Goal: Transaction & Acquisition: Purchase product/service

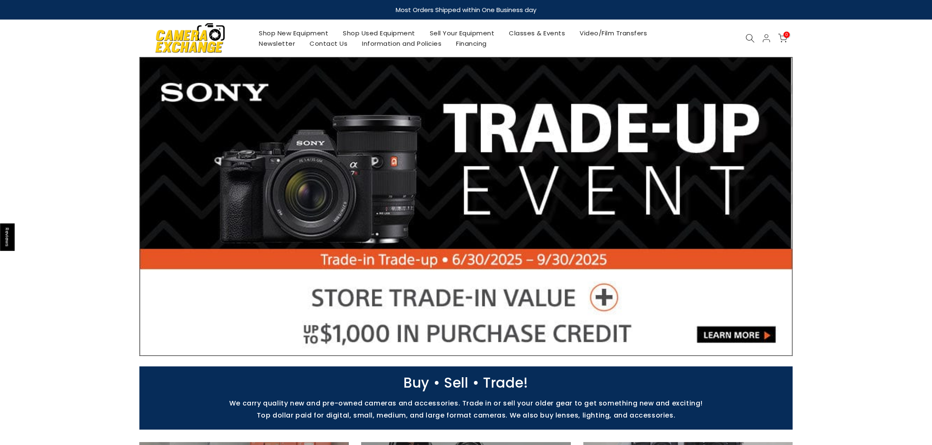
click at [388, 31] on link "Shop Used Equipment" at bounding box center [379, 33] width 87 height 10
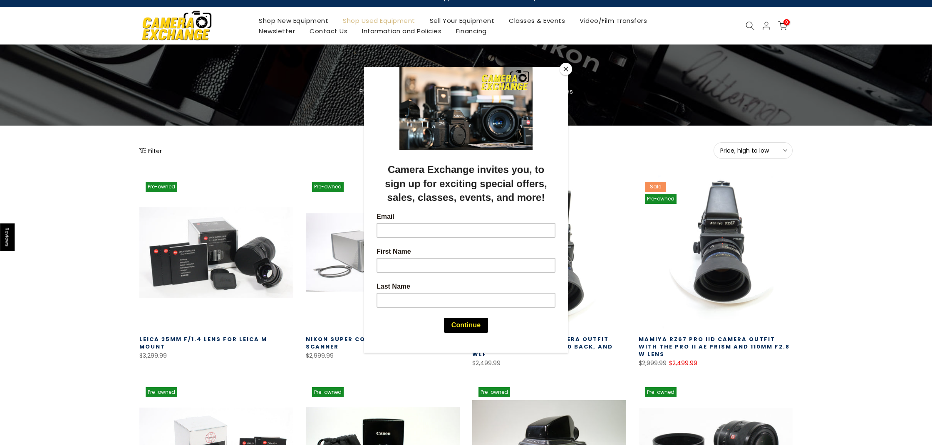
scroll to position [25, 0]
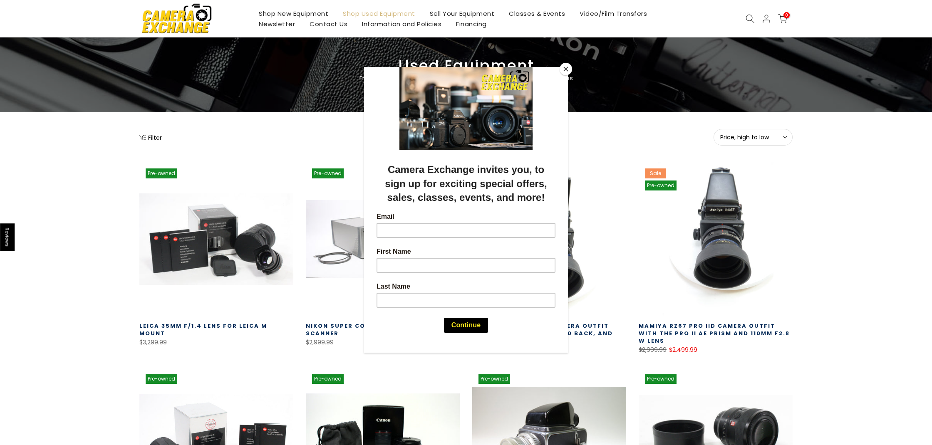
click at [566, 67] on button "Close" at bounding box center [565, 69] width 12 height 12
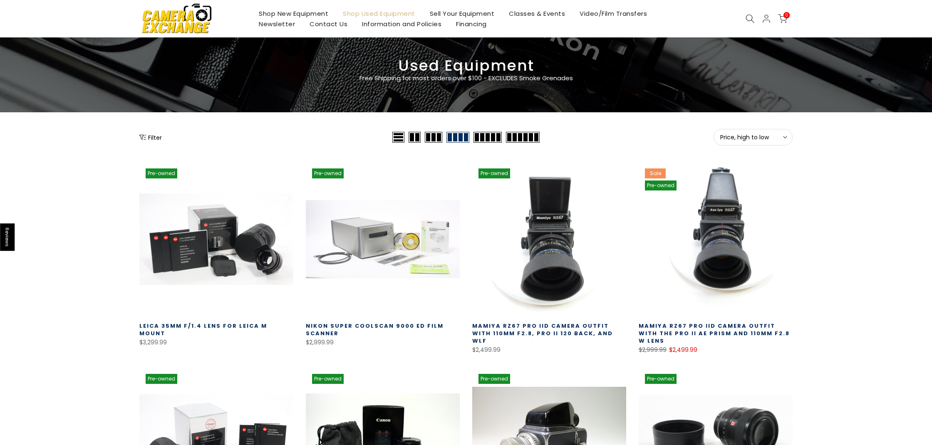
click at [151, 137] on button "Filter" at bounding box center [150, 137] width 22 height 8
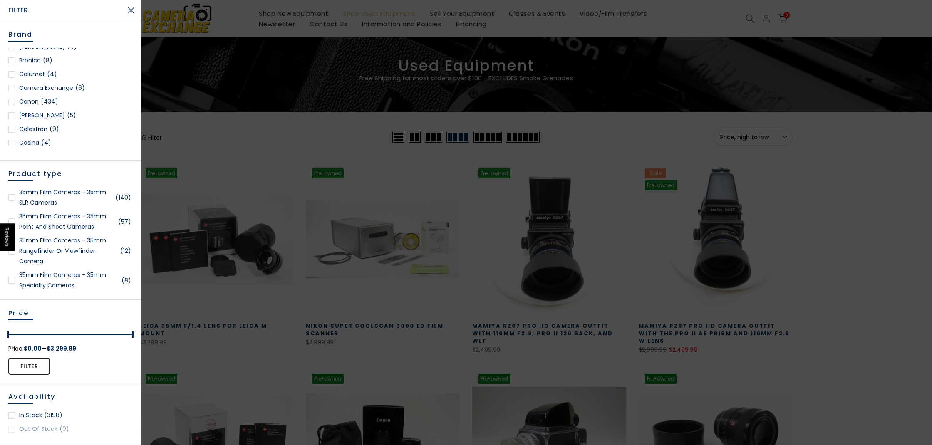
scroll to position [143, 0]
click at [13, 101] on div at bounding box center [11, 102] width 7 height 7
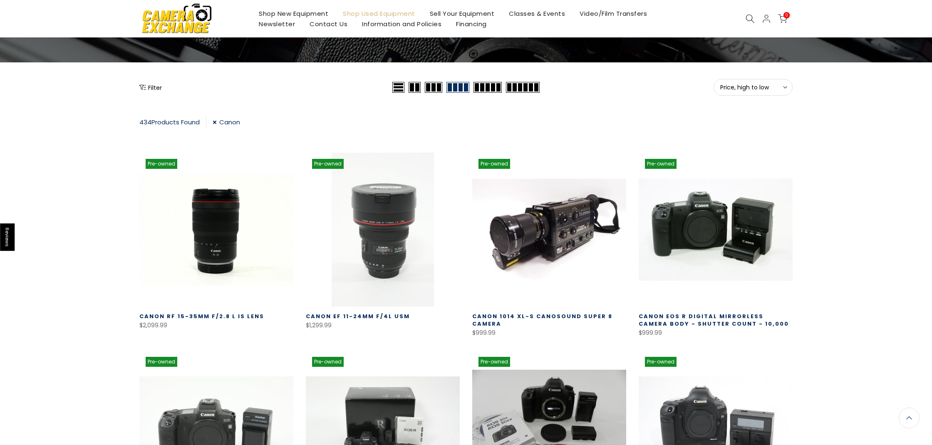
scroll to position [75, 0]
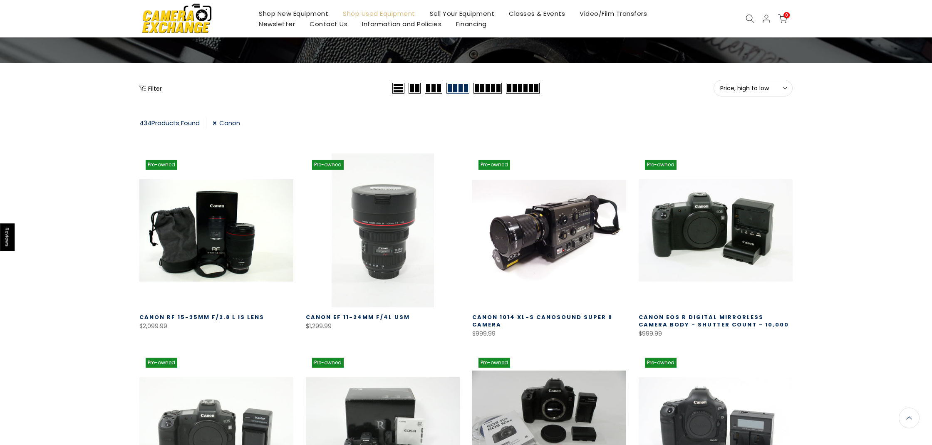
click at [153, 87] on button "Filter" at bounding box center [150, 88] width 22 height 8
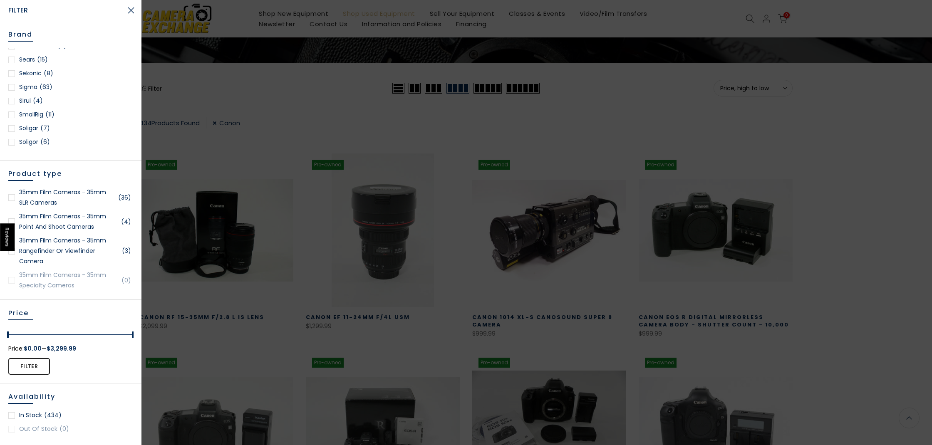
scroll to position [1046, 0]
click at [13, 92] on div at bounding box center [11, 91] width 7 height 7
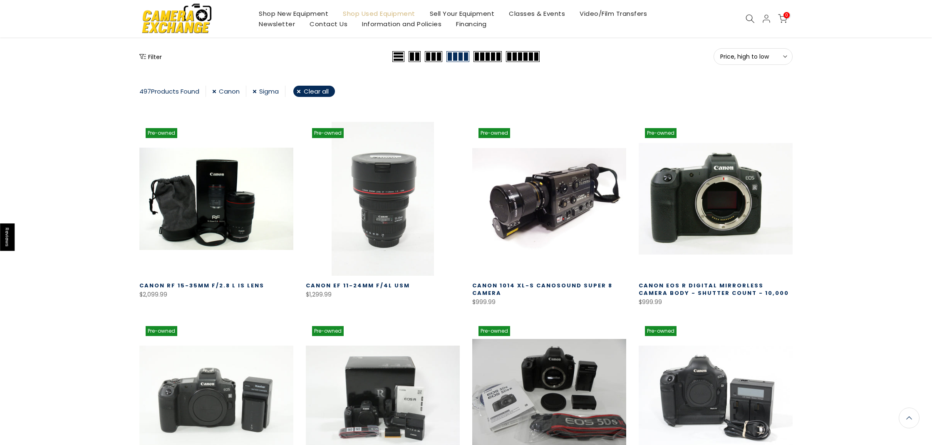
scroll to position [104, 0]
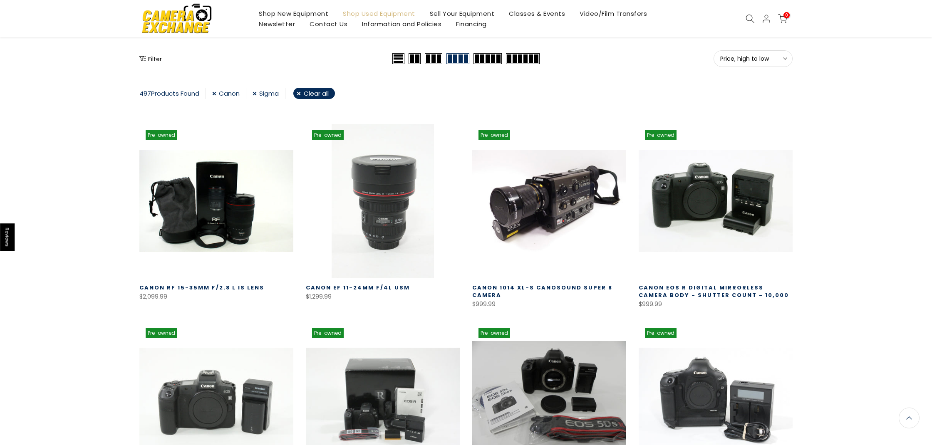
click at [769, 63] on button "Price, high to low Sort" at bounding box center [752, 58] width 79 height 17
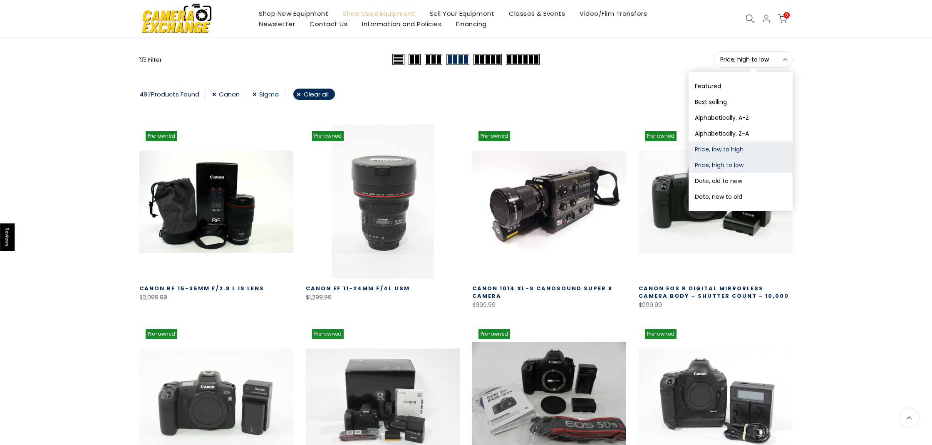
click at [754, 145] on button "Price, low to high" at bounding box center [740, 149] width 104 height 16
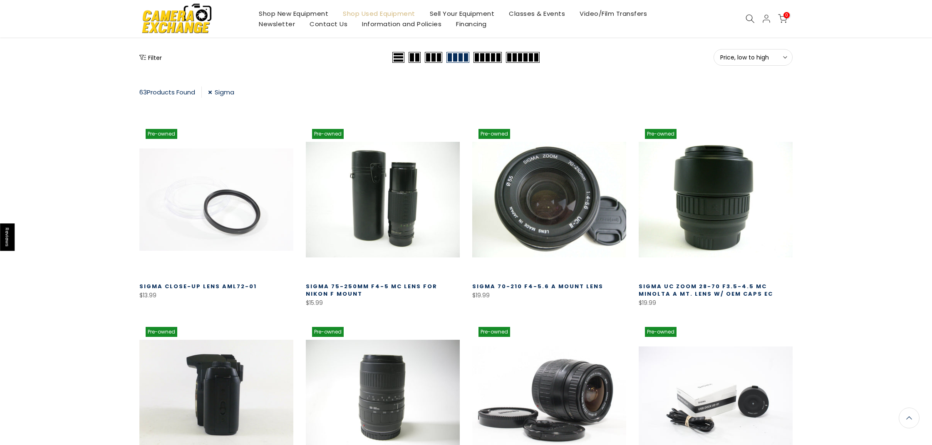
scroll to position [106, 0]
click at [151, 59] on button "Filter" at bounding box center [150, 57] width 22 height 8
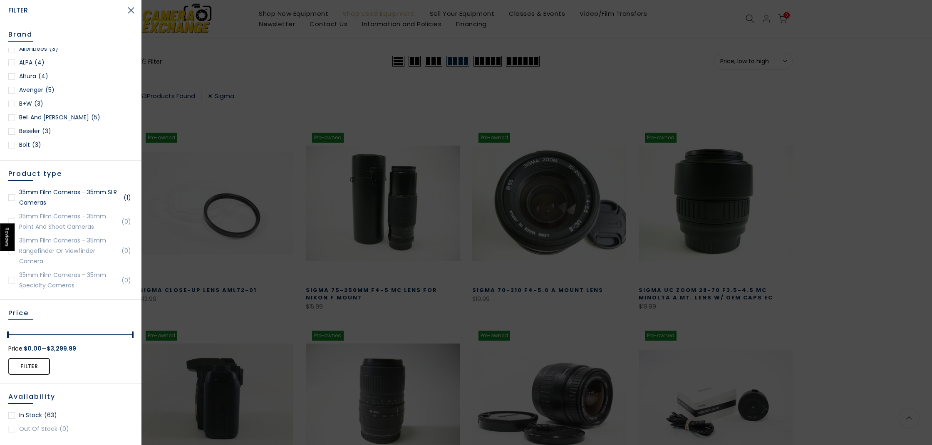
scroll to position [109, 0]
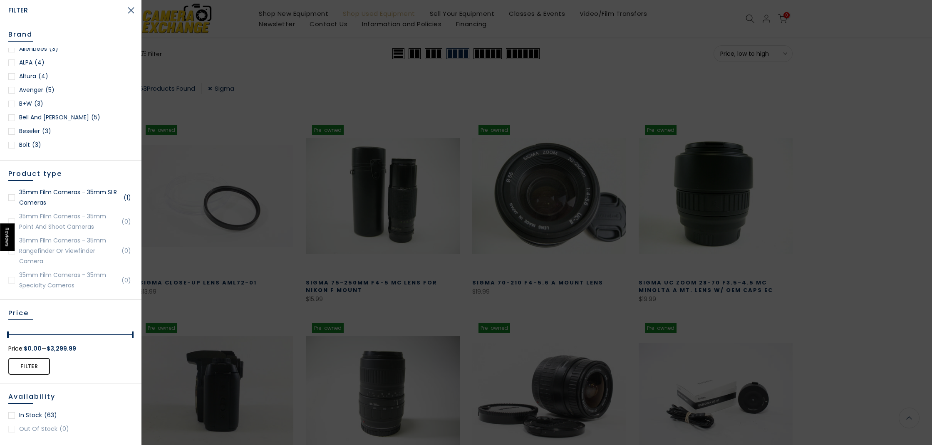
click at [131, 14] on button "Close Search" at bounding box center [131, 10] width 21 height 21
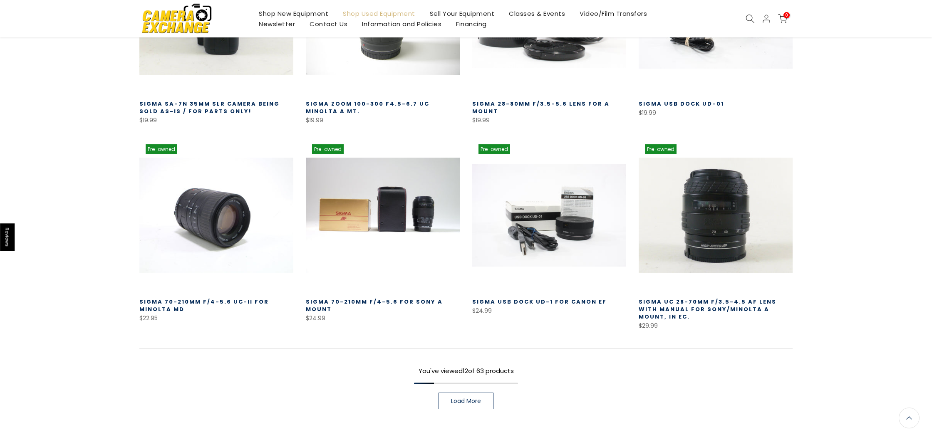
scroll to position [492, 0]
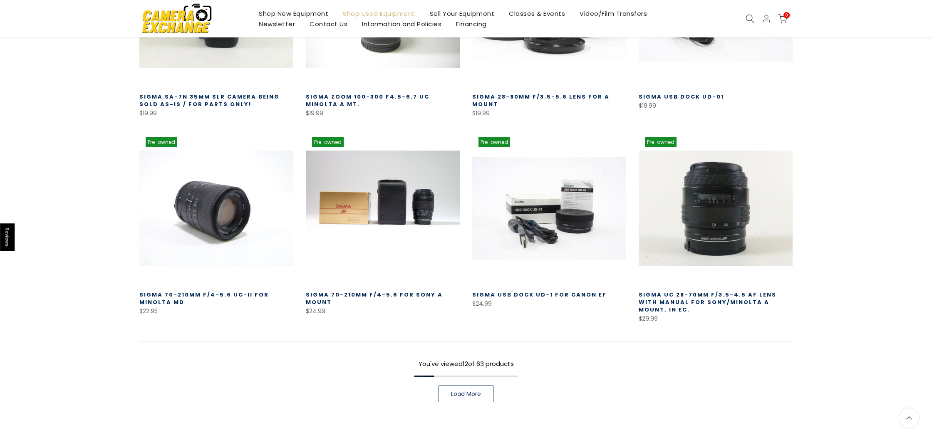
click at [450, 383] on div "You've viewed 12 of 63 products Load More" at bounding box center [465, 371] width 653 height 61
click at [455, 391] on span "Load More" at bounding box center [466, 394] width 30 height 6
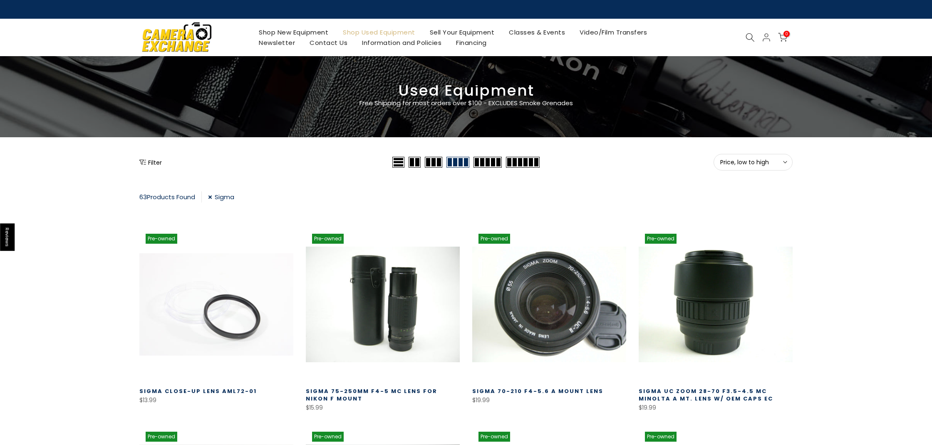
click at [152, 164] on button "Filter" at bounding box center [150, 162] width 22 height 8
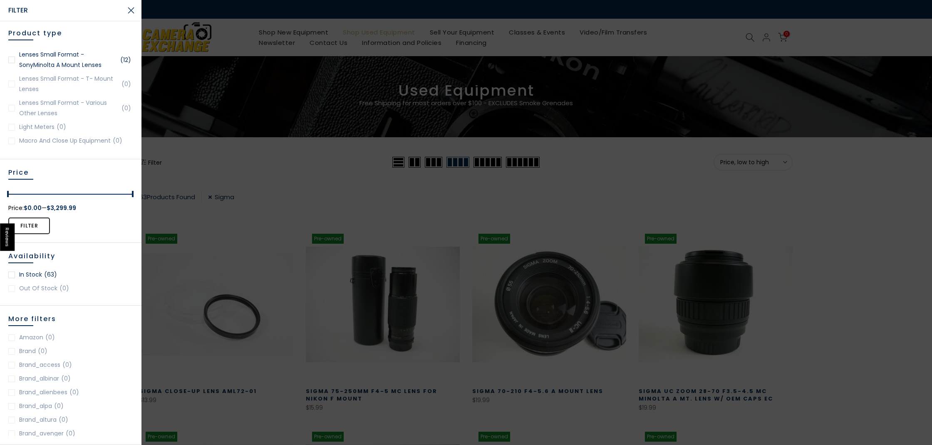
scroll to position [141, 0]
click at [242, 394] on div at bounding box center [466, 222] width 932 height 445
